Goal: Check status: Check status

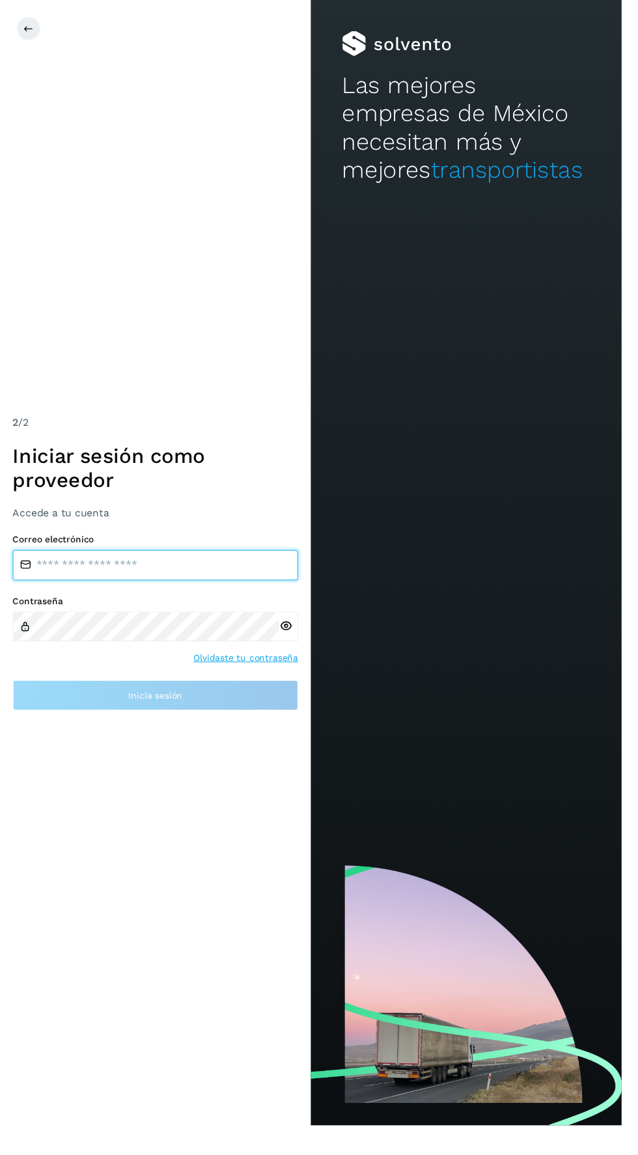
click at [173, 596] on input "email" at bounding box center [159, 579] width 293 height 31
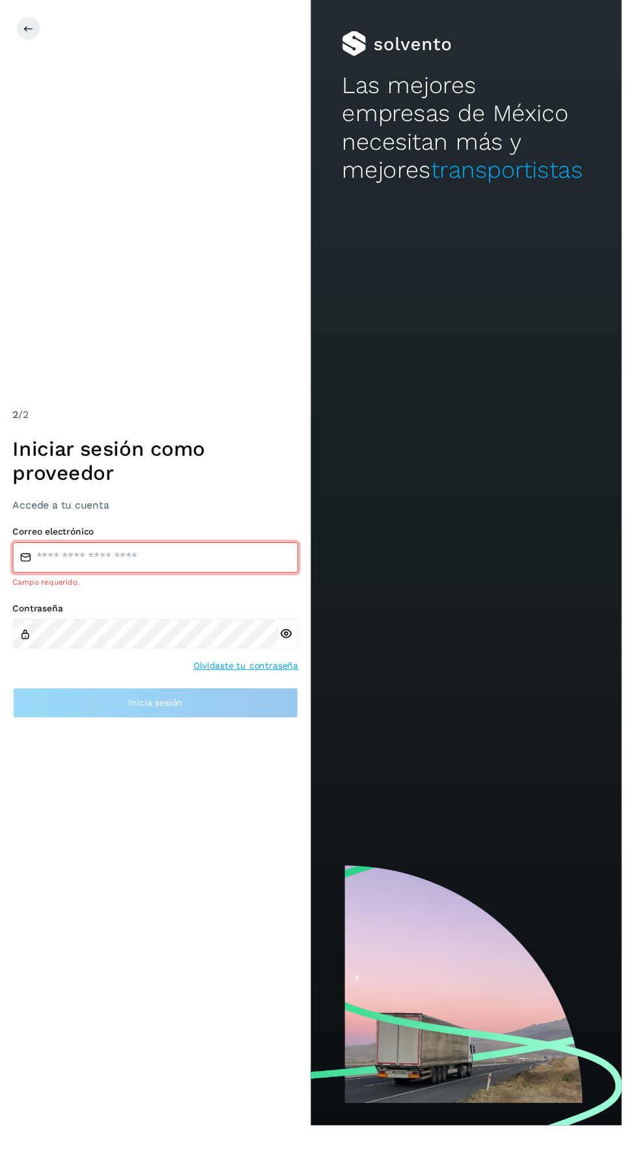
type input "**********"
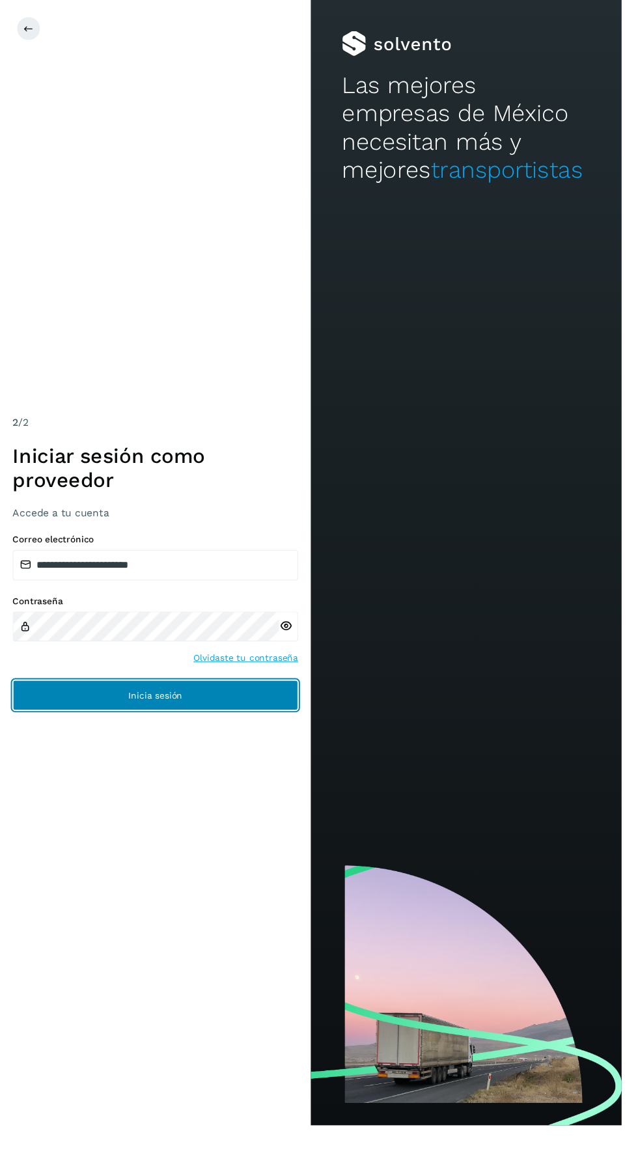
click at [178, 729] on button "Inicia sesión" at bounding box center [159, 713] width 293 height 31
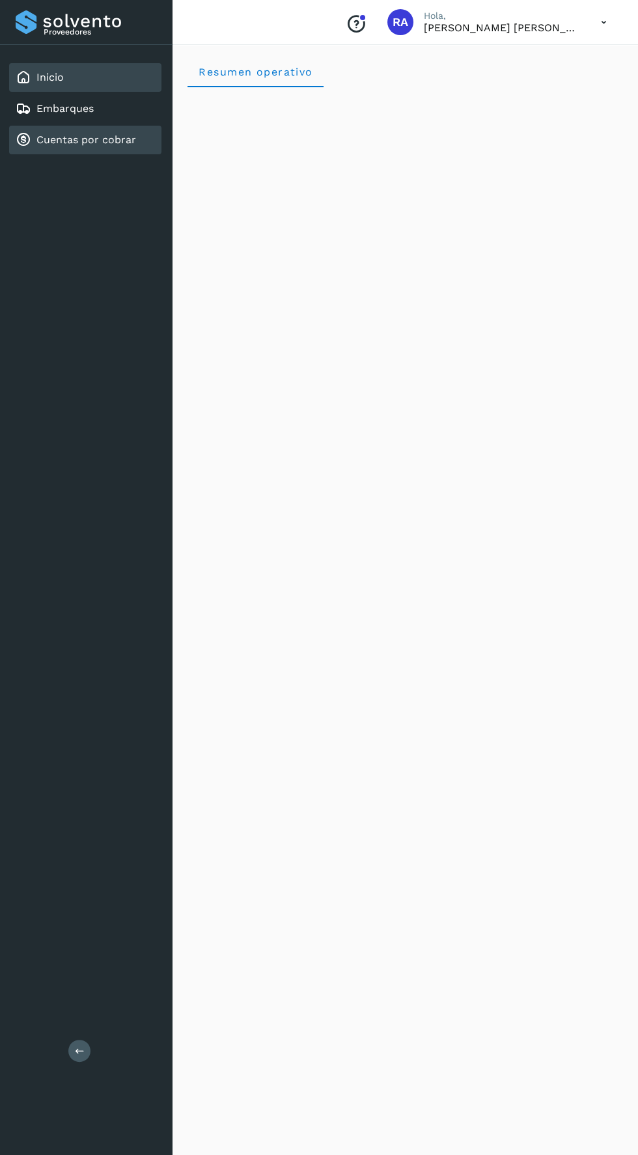
click at [81, 141] on link "Cuentas por cobrar" at bounding box center [86, 139] width 100 height 12
